Goal: Find specific page/section: Find specific page/section

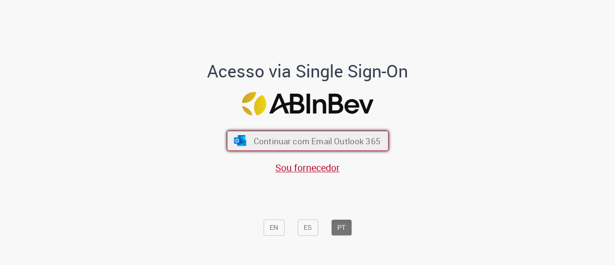
click at [323, 138] on span "Continuar com Email Outlook 365" at bounding box center [316, 140] width 127 height 11
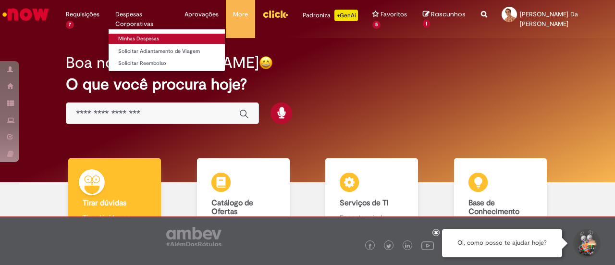
click at [126, 40] on link "Minhas Despesas" at bounding box center [167, 39] width 116 height 11
